Goal: Information Seeking & Learning: Learn about a topic

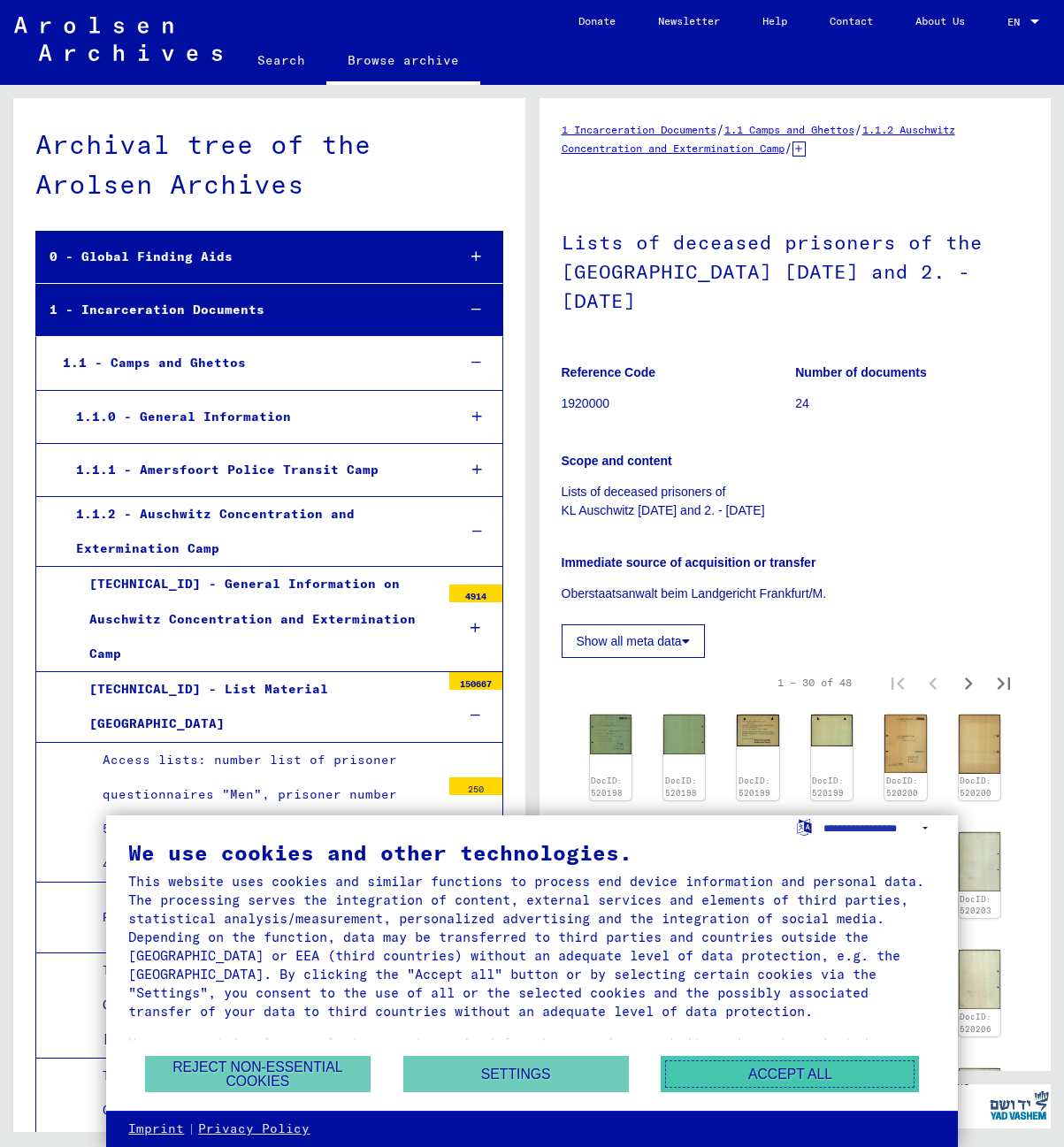
click at [804, 1084] on button "Accept all" at bounding box center [789, 1073] width 258 height 36
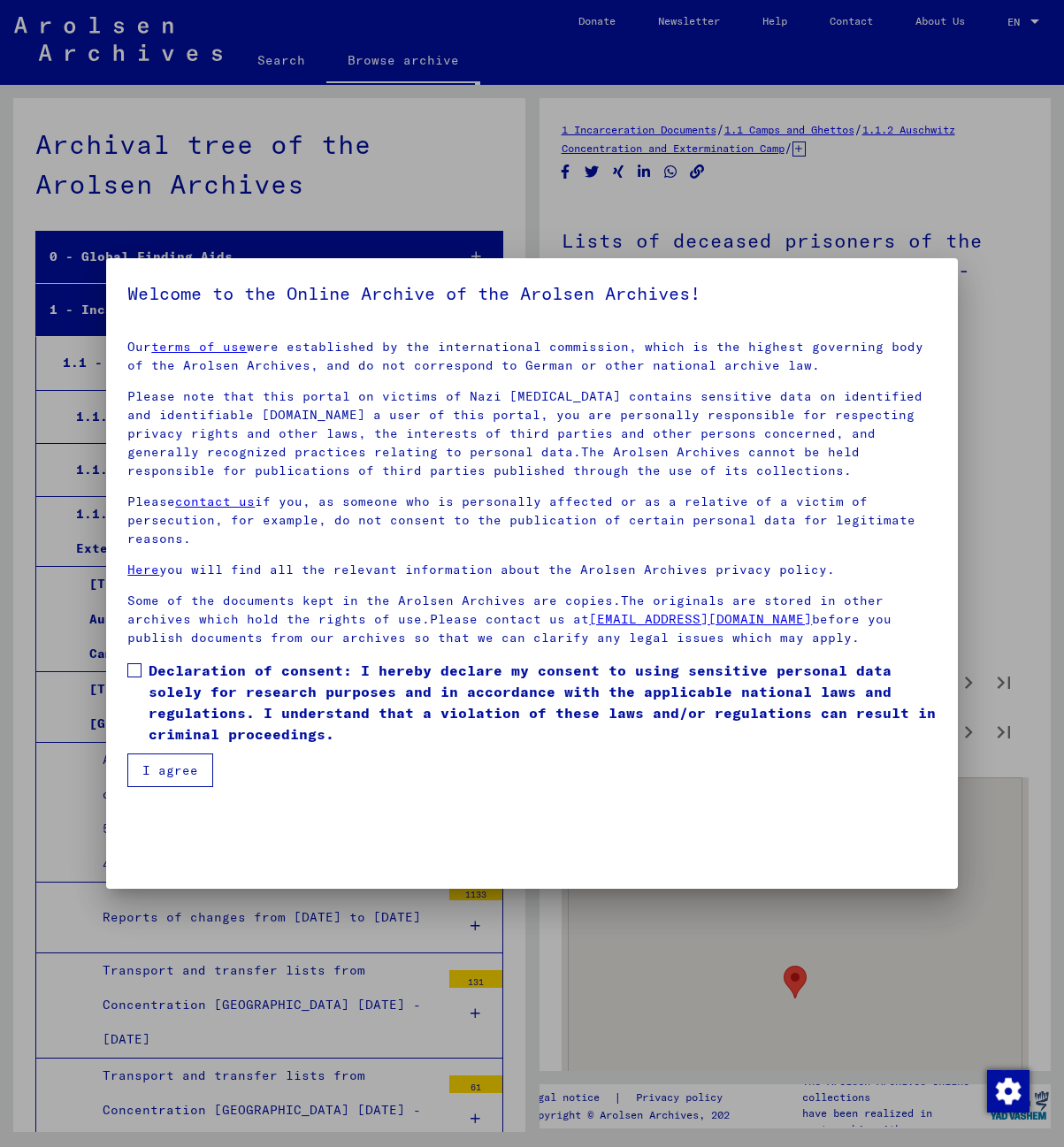
scroll to position [10546, 0]
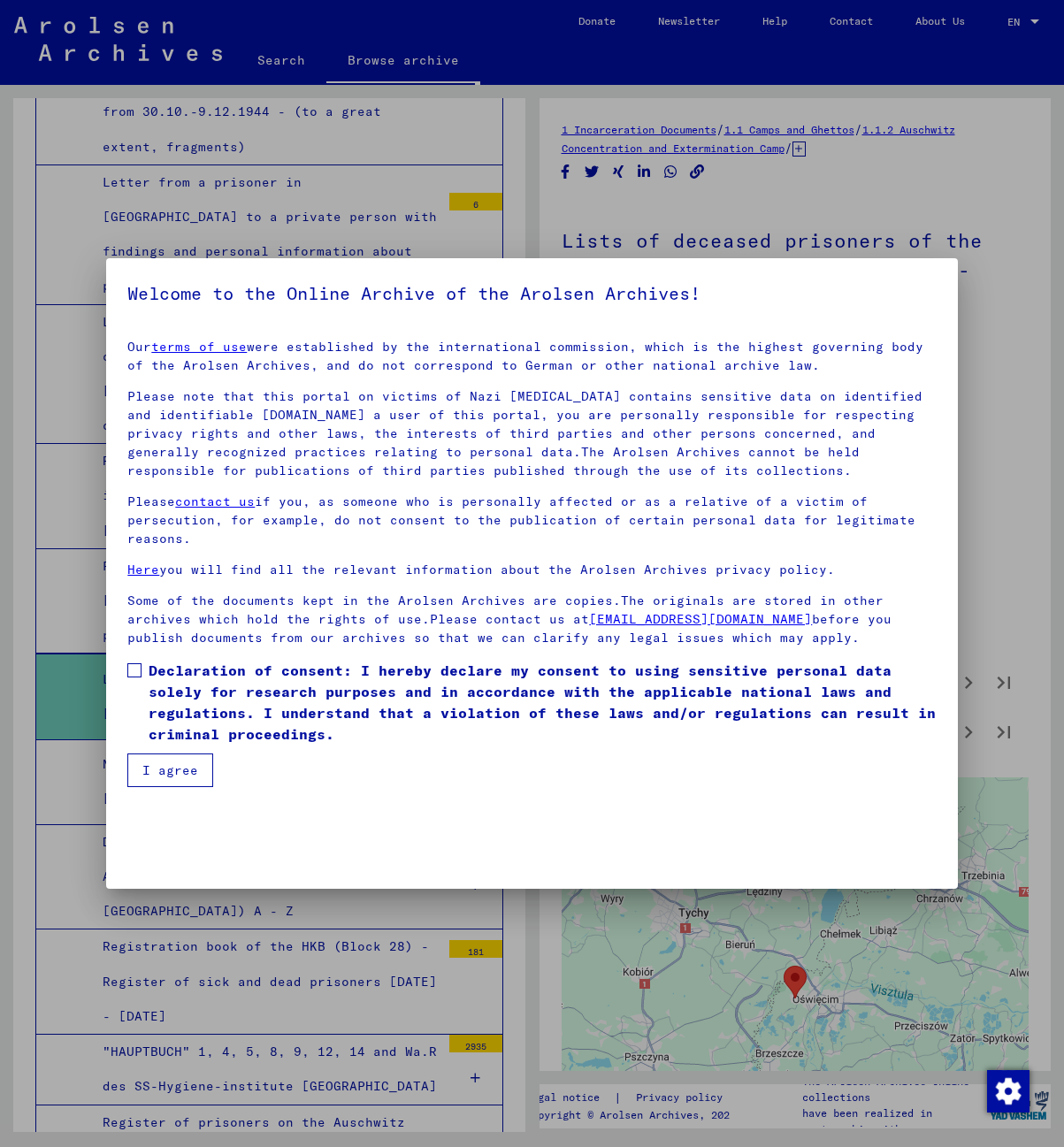
click at [182, 775] on button "I agree" at bounding box center [169, 770] width 86 height 34
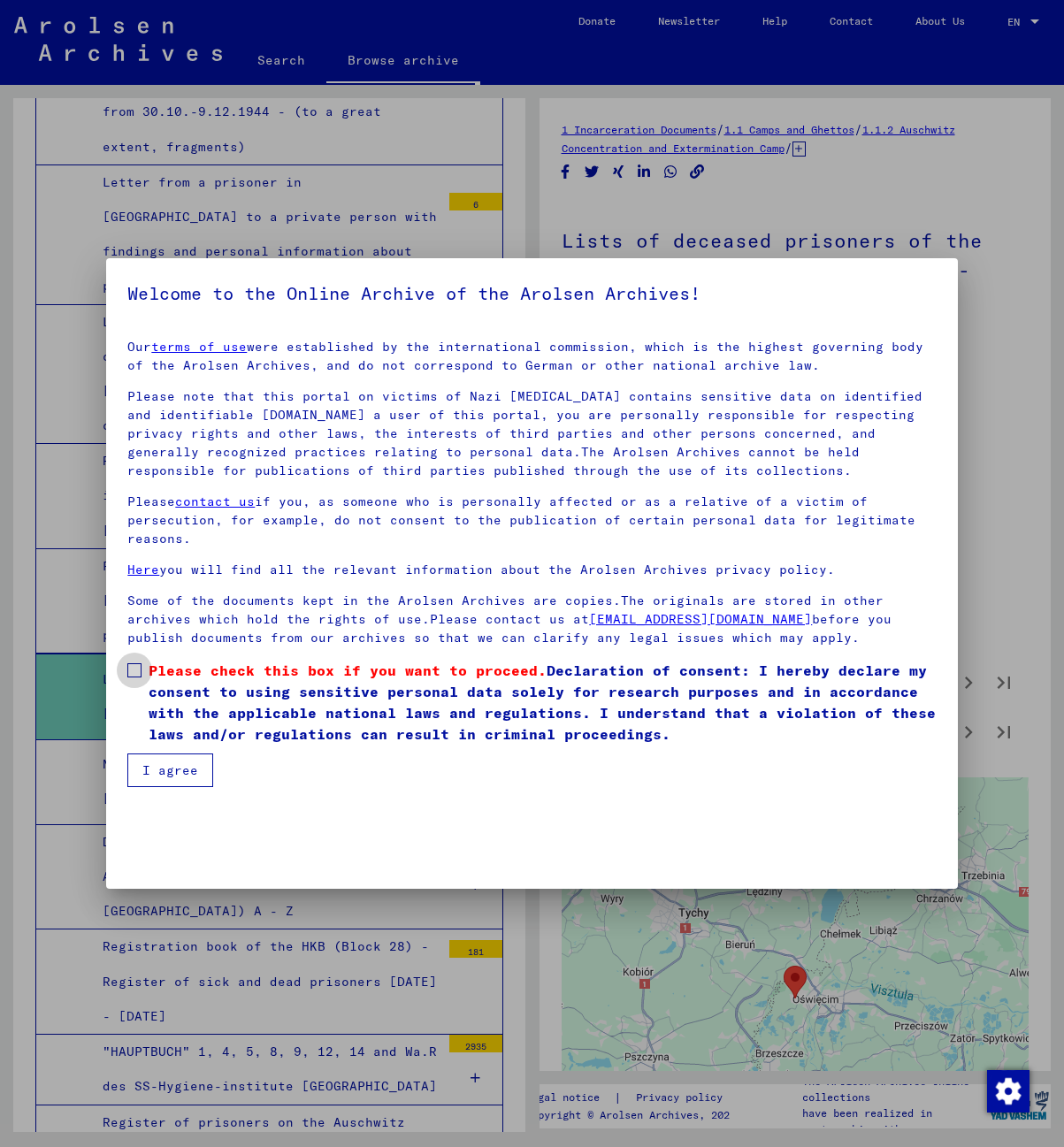
click at [138, 668] on span at bounding box center [133, 670] width 14 height 14
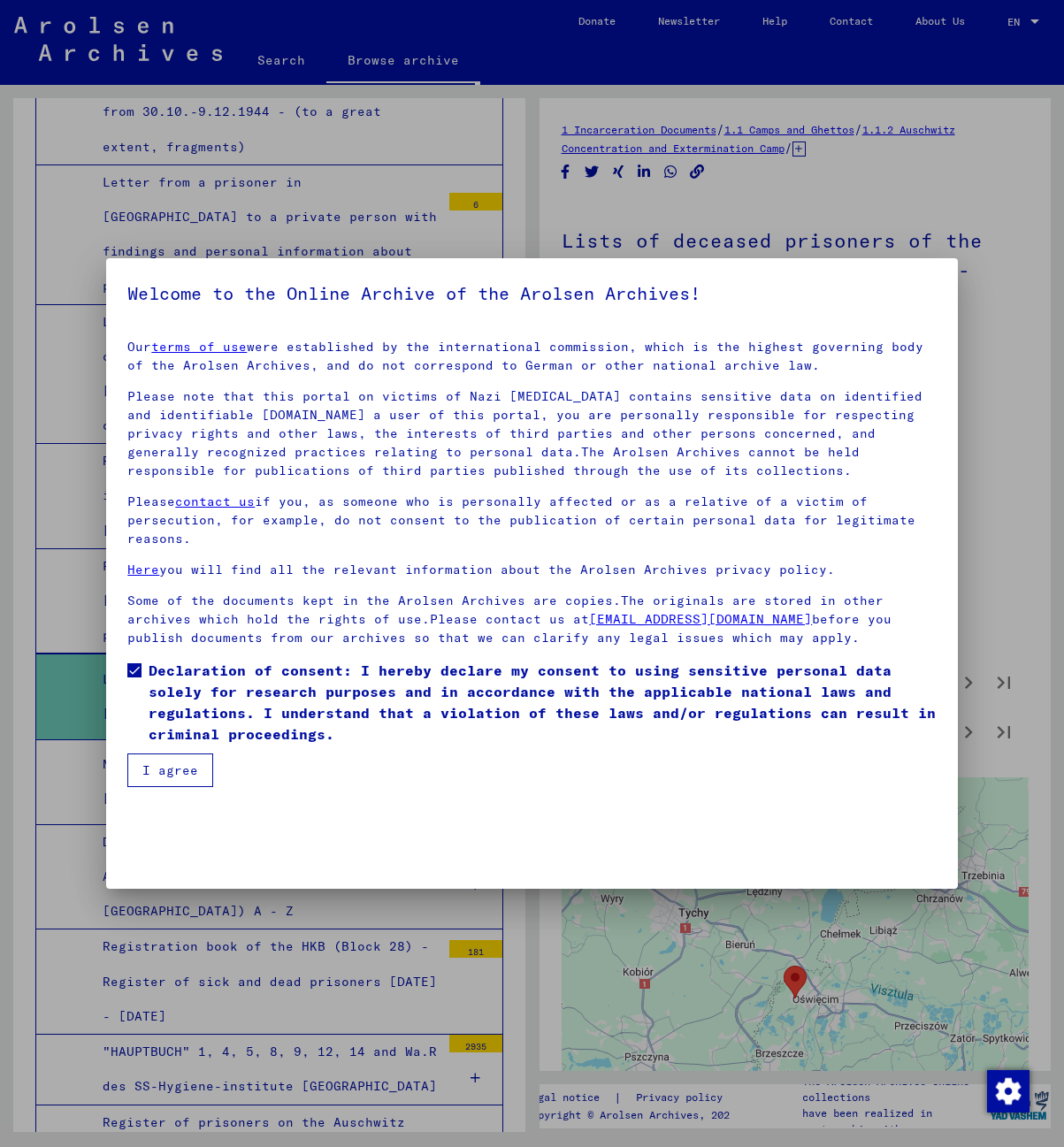
click at [164, 765] on button "I agree" at bounding box center [169, 770] width 86 height 34
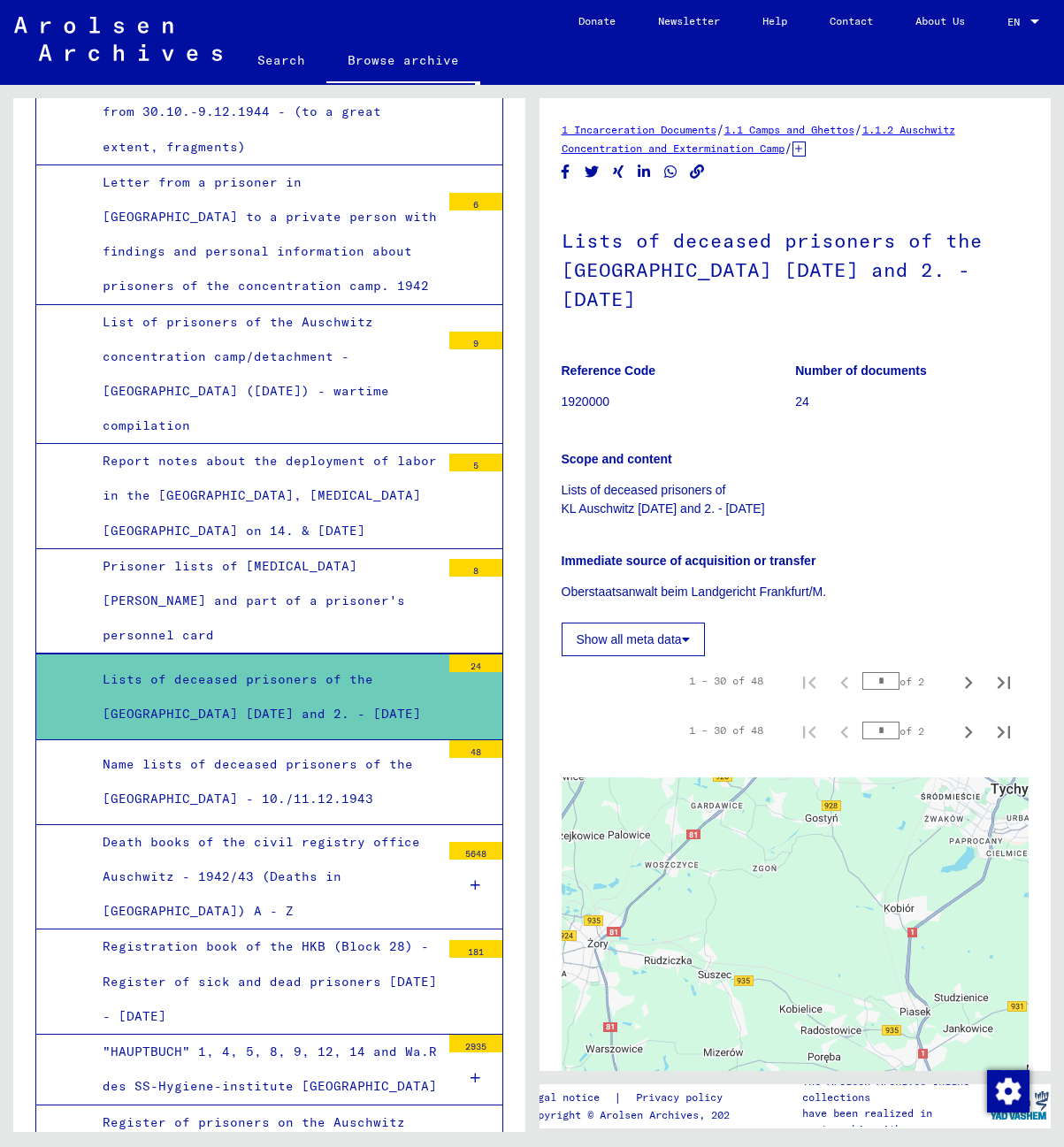
click at [230, 662] on div "Lists of deceased prisoners of the [GEOGRAPHIC_DATA] [DATE] and 2. - [DATE]" at bounding box center [265, 696] width 351 height 69
click at [635, 643] on button "Show all meta data" at bounding box center [634, 639] width 143 height 34
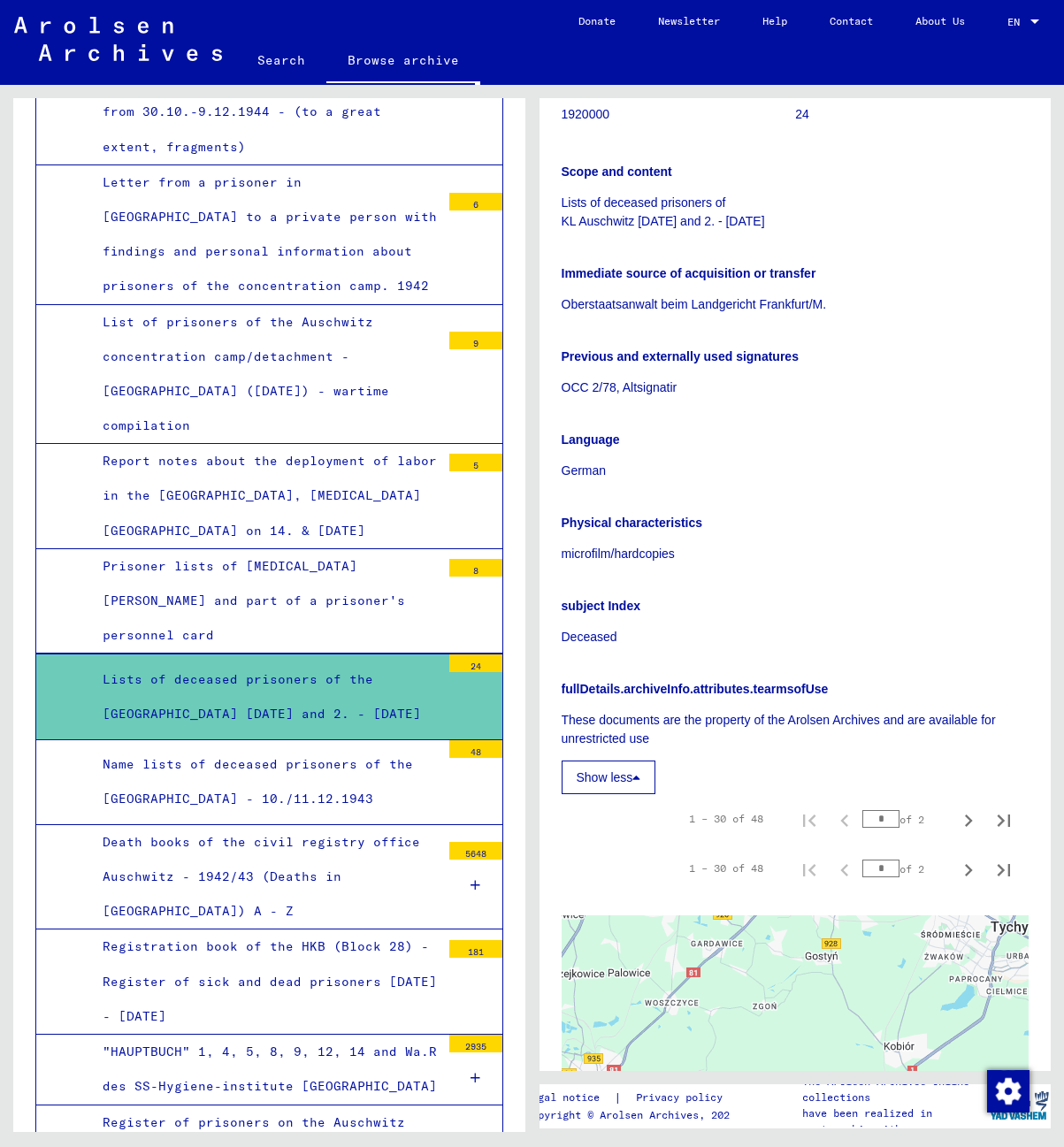
scroll to position [442, 0]
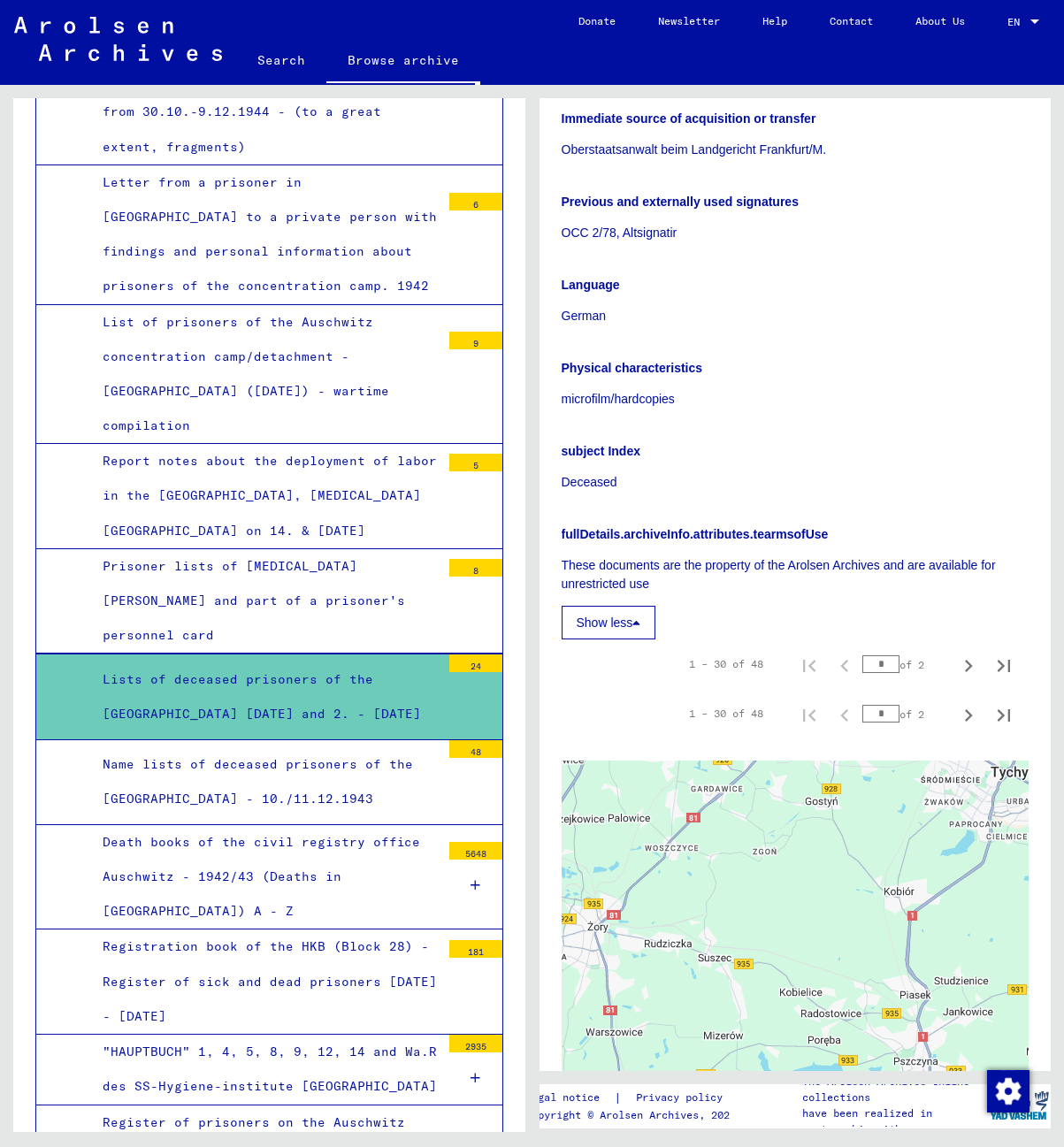
click at [224, 662] on div "Lists of deceased prisoners of the [GEOGRAPHIC_DATA] [DATE] and 2. - [DATE]" at bounding box center [265, 696] width 351 height 69
click at [453, 655] on div "24" at bounding box center [476, 663] width 53 height 17
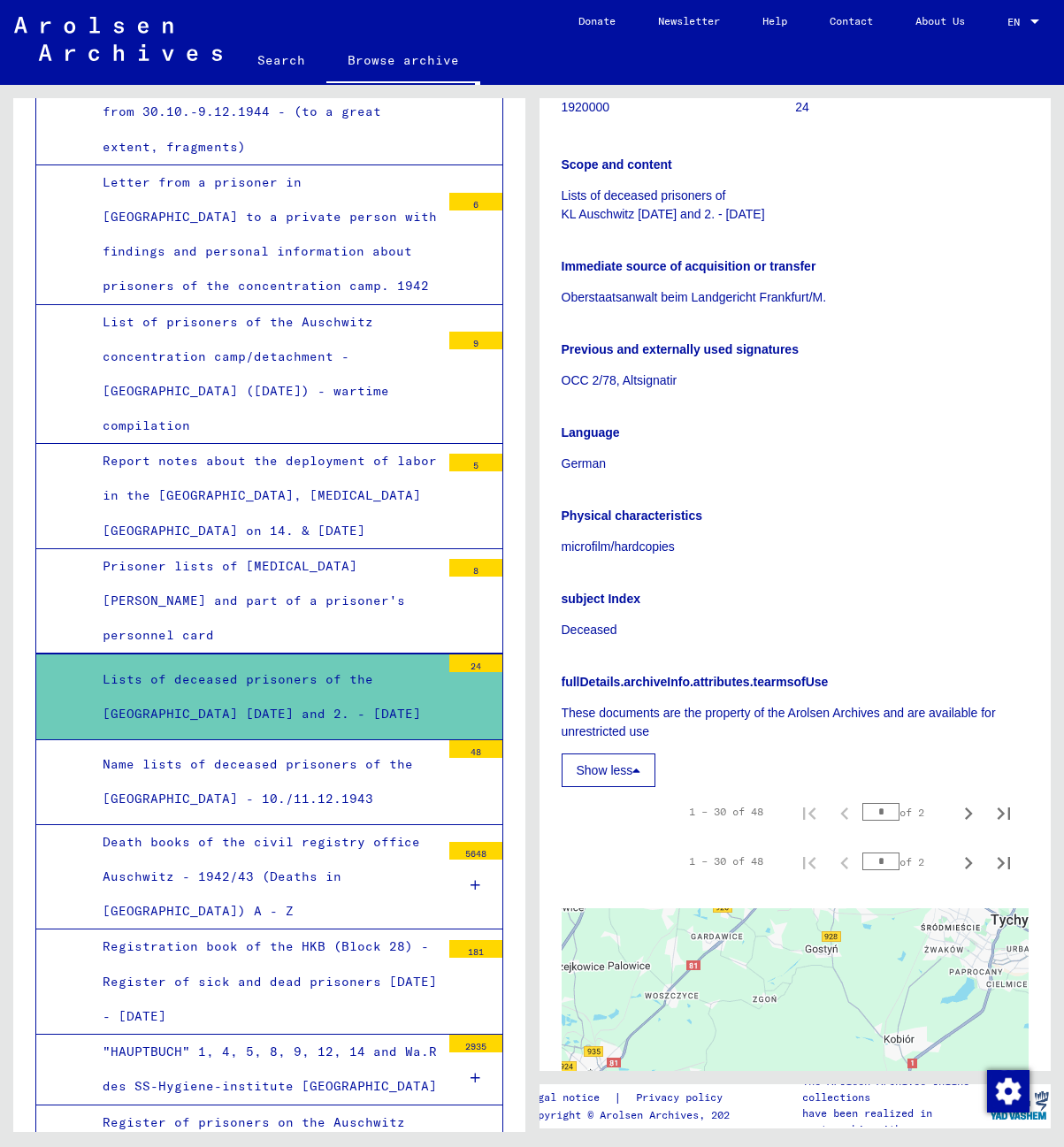
scroll to position [0, 0]
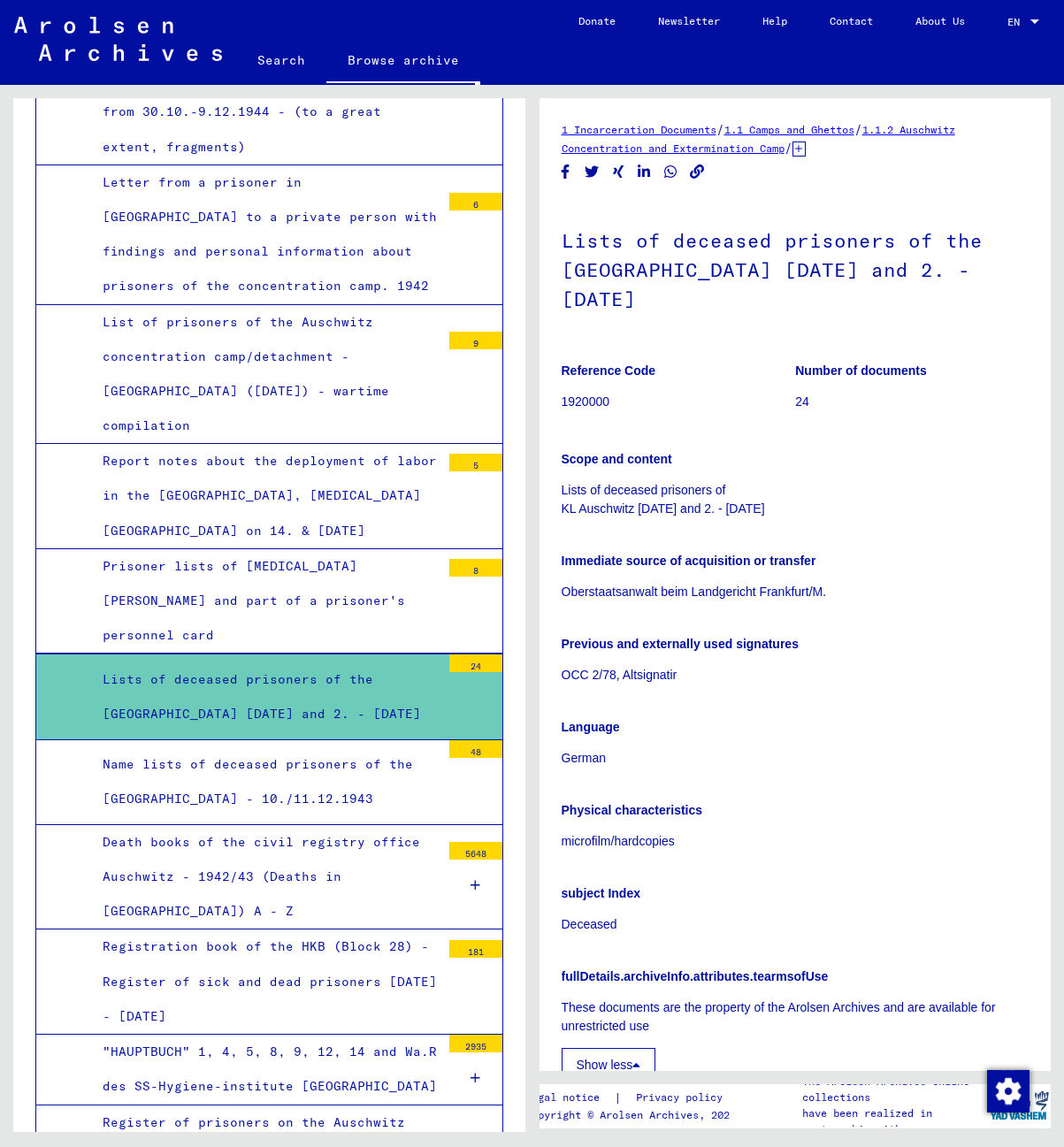
click at [429, 654] on mat-tree-node "Lists of deceased prisoners of the [GEOGRAPHIC_DATA] [DATE] and 2. - [DATE] 24" at bounding box center [269, 696] width 468 height 86
click at [701, 127] on link "1 Incarceration Documents" at bounding box center [639, 130] width 154 height 13
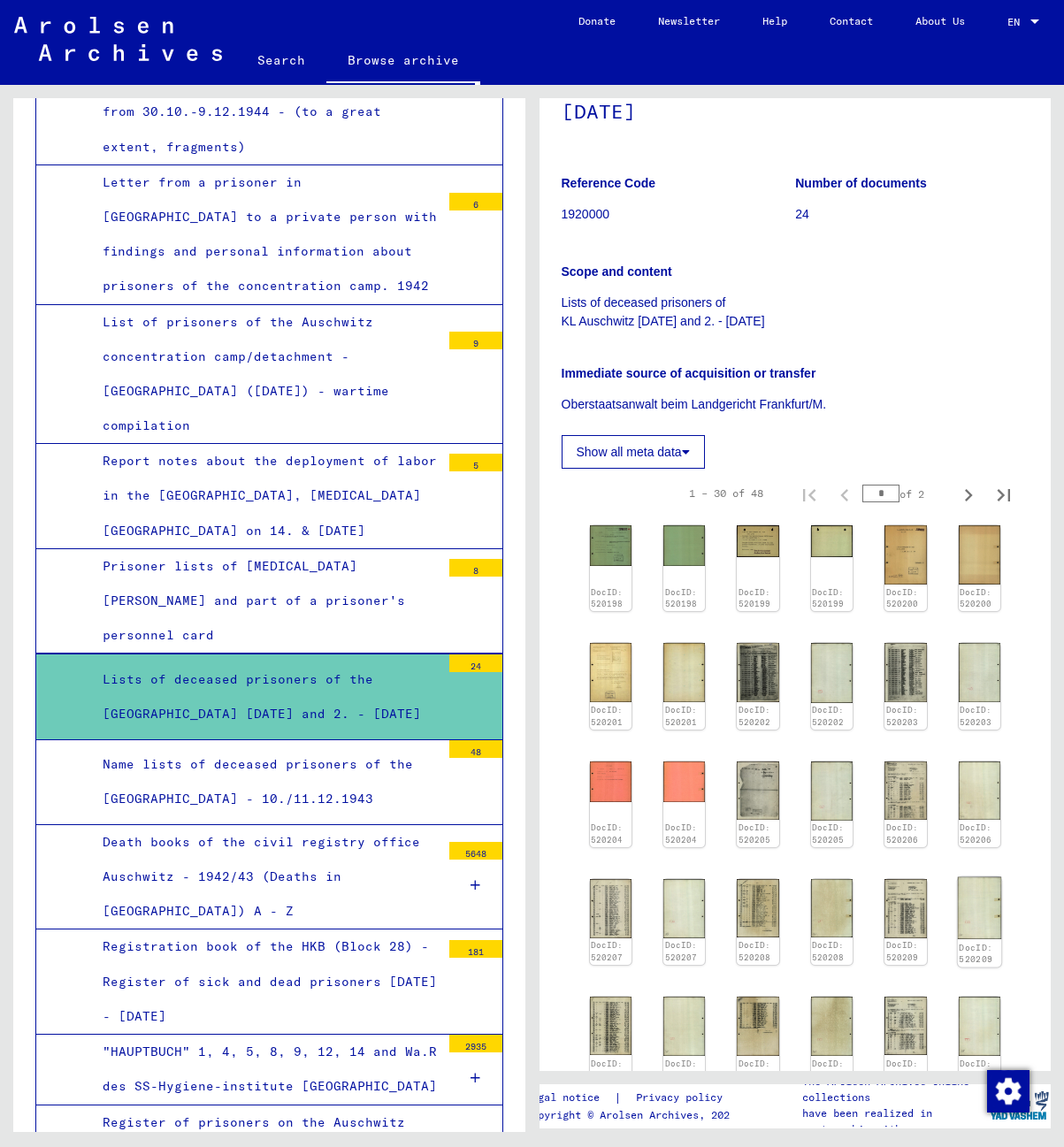
scroll to position [148, 0]
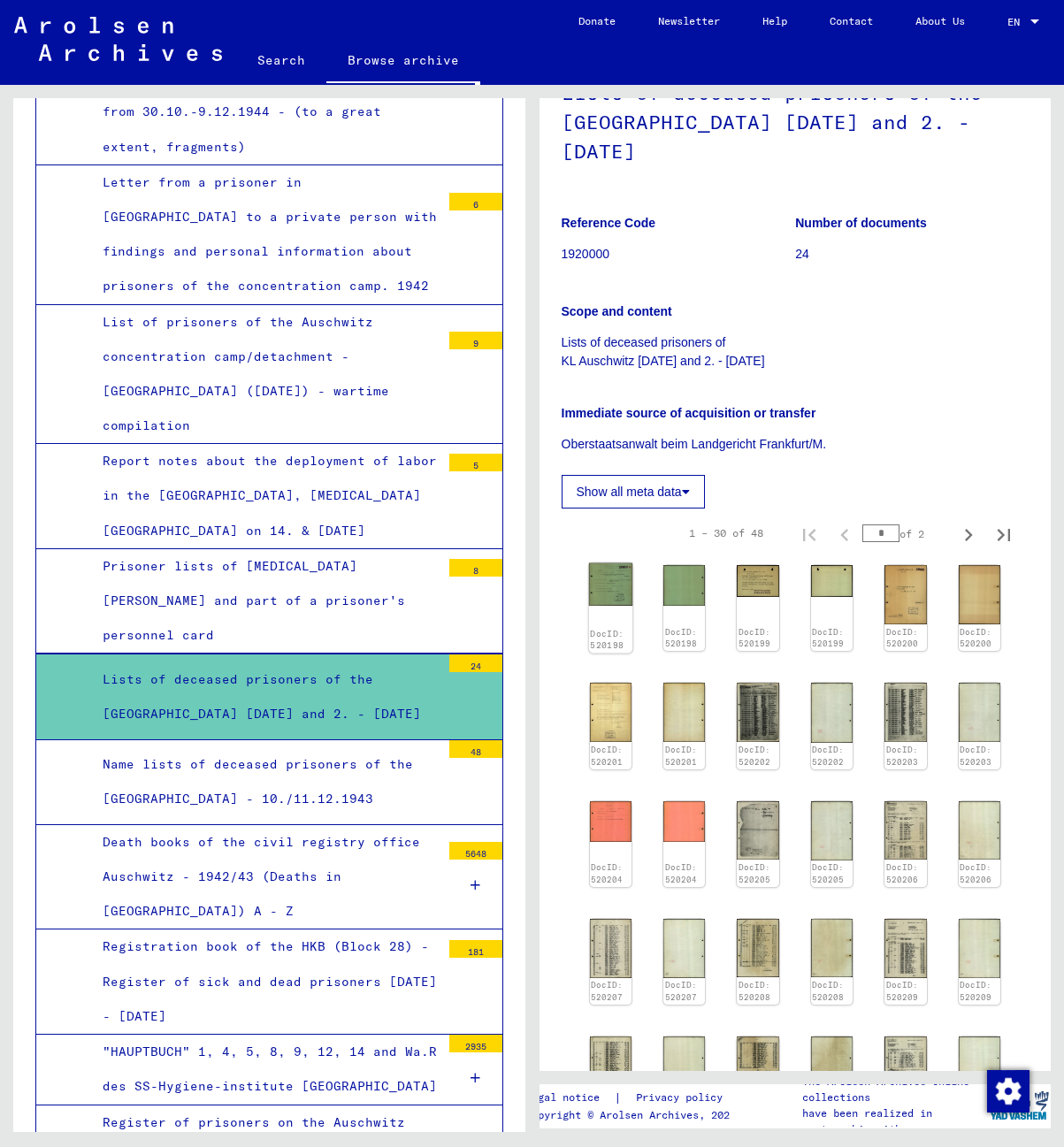
click at [604, 604] on div "DocID: 520198" at bounding box center [611, 609] width 44 height 90
click at [604, 628] on link "DocID: 520198" at bounding box center [607, 639] width 34 height 23
click at [604, 619] on div "DocID: 520198" at bounding box center [611, 609] width 44 height 90
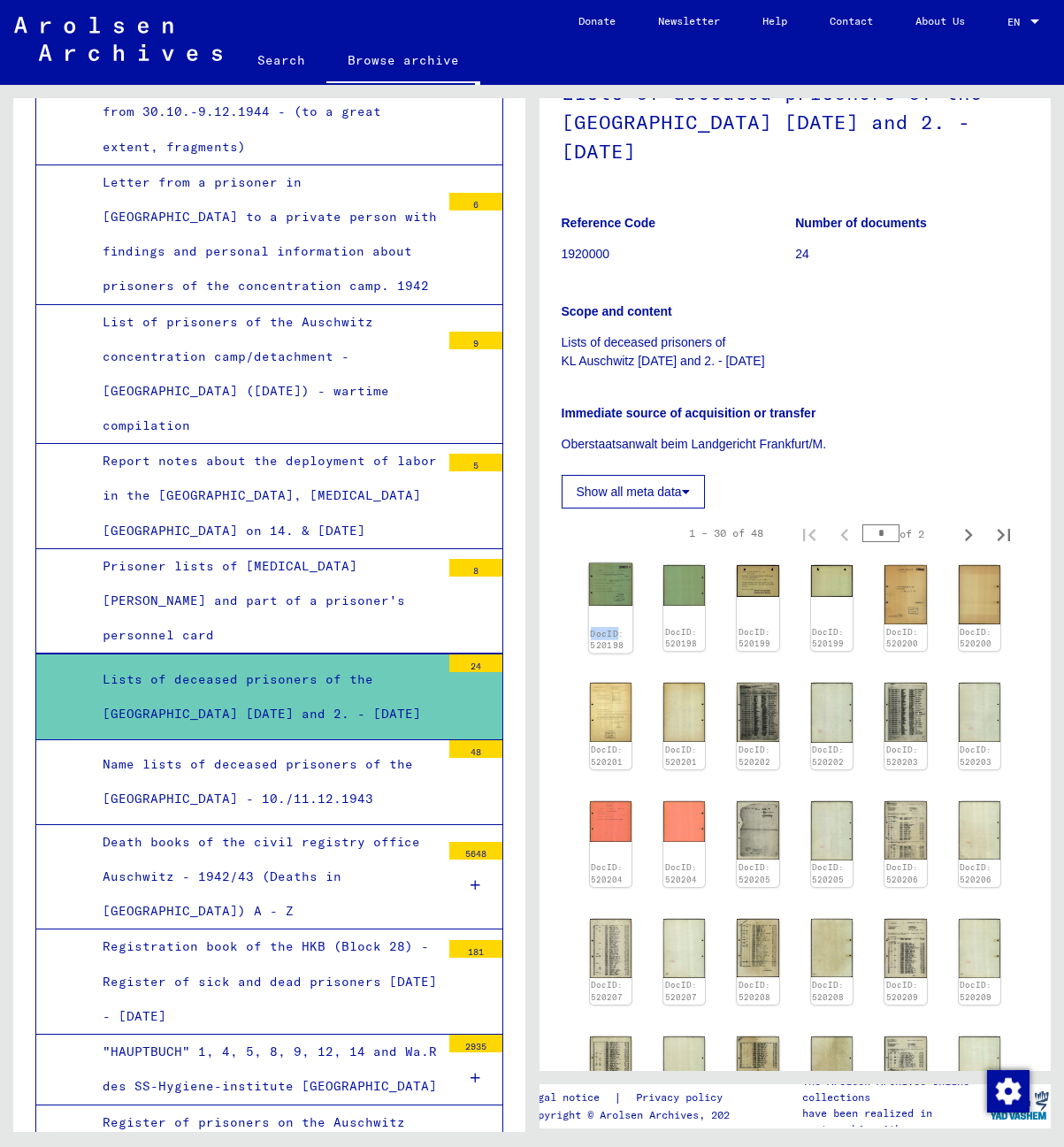
click at [604, 619] on div "DocID: 520198" at bounding box center [611, 609] width 44 height 90
